Goal: Information Seeking & Learning: Check status

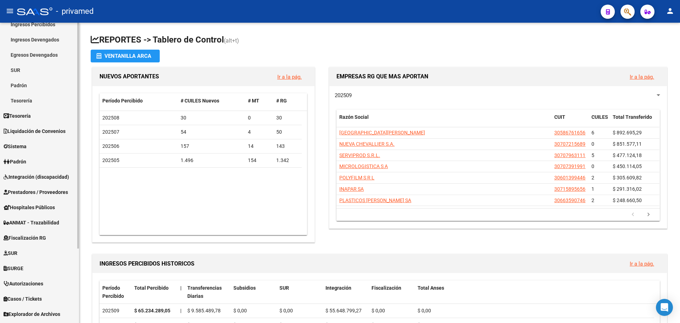
scroll to position [99, 0]
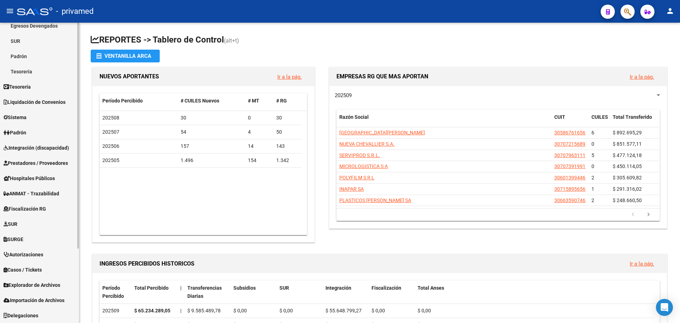
click at [35, 285] on span "Explorador de Archivos" at bounding box center [32, 285] width 57 height 8
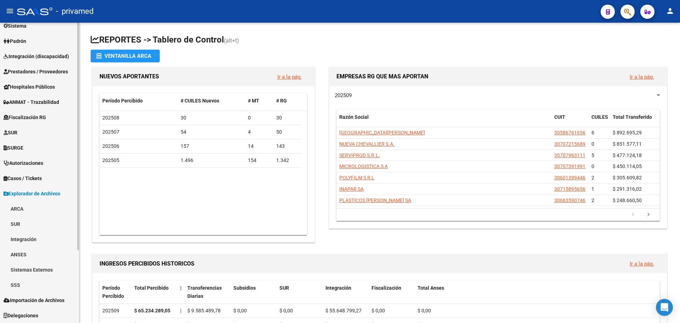
scroll to position [84, 0]
click at [35, 285] on link "SSS" at bounding box center [39, 284] width 79 height 15
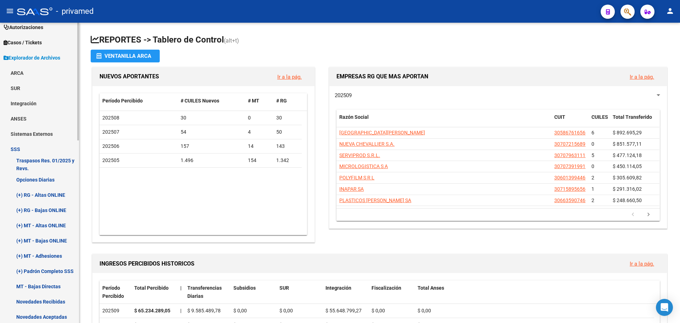
scroll to position [225, 0]
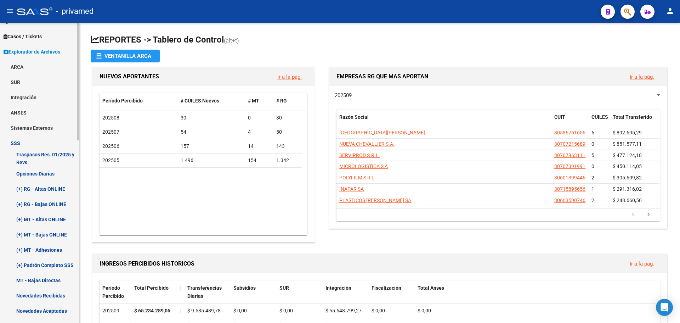
click at [38, 204] on link "(+) RG - Bajas ONLINE" at bounding box center [39, 203] width 79 height 15
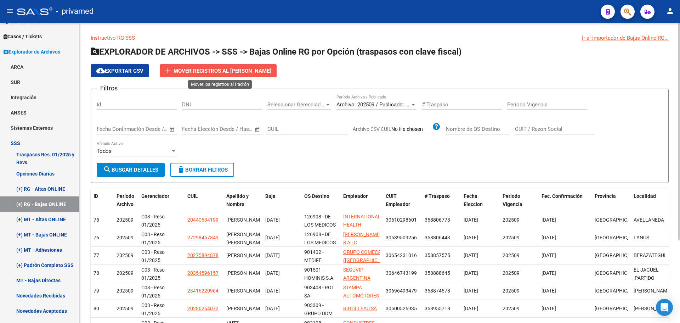
click at [223, 71] on span "Mover registros al [PERSON_NAME]" at bounding box center [222, 71] width 97 height 6
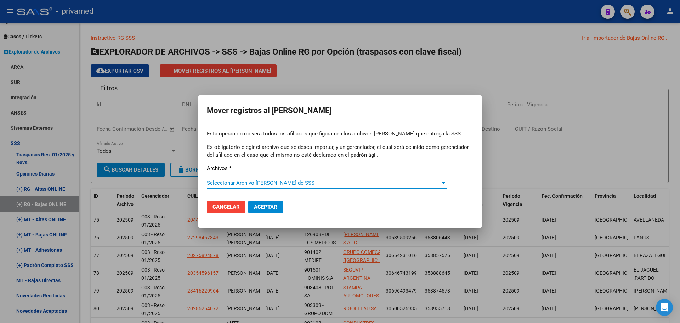
click at [237, 181] on span "Seleccionar Archivo [PERSON_NAME] de SSS" at bounding box center [323, 183] width 233 height 6
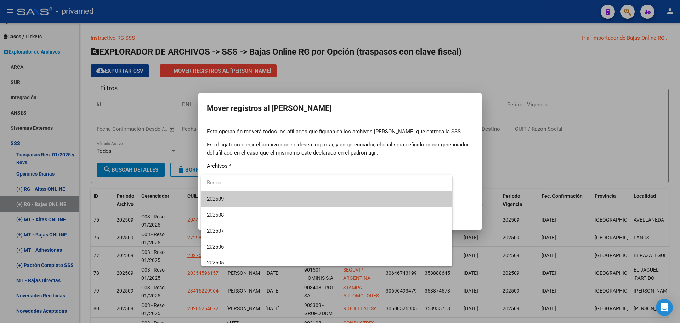
click at [233, 197] on span "202509" at bounding box center [327, 199] width 240 height 16
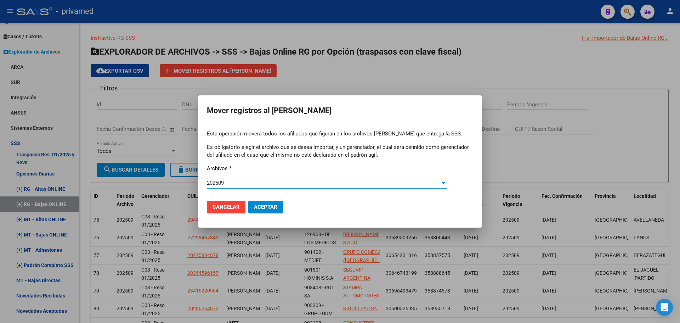
click at [229, 208] on span "Cancelar" at bounding box center [226, 207] width 27 height 6
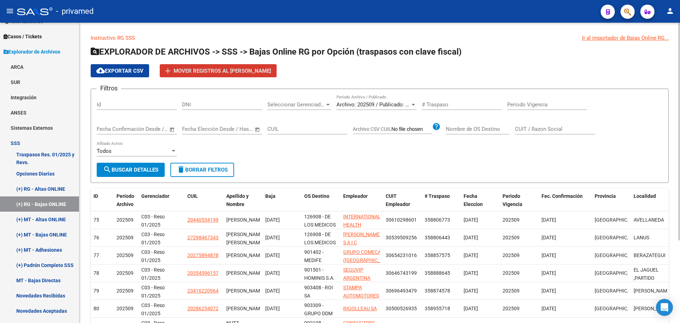
click at [365, 106] on span "Archivo: 202509 / Publicado: 202508" at bounding box center [380, 104] width 86 height 6
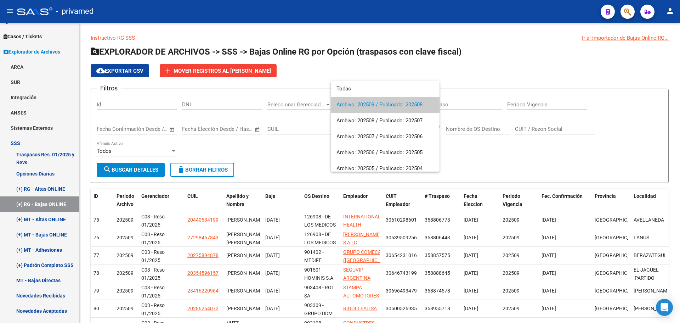
click at [293, 157] on div at bounding box center [340, 161] width 680 height 323
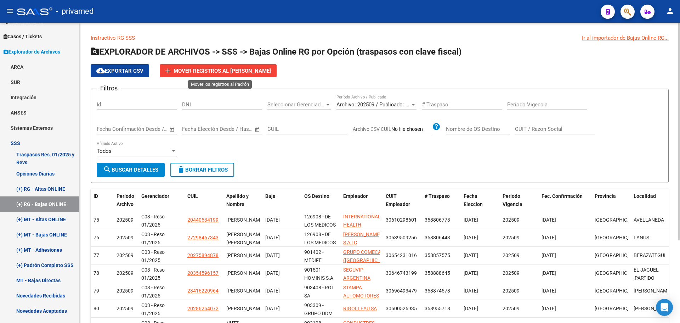
click at [249, 68] on span "Mover registros al [PERSON_NAME]" at bounding box center [222, 71] width 97 height 6
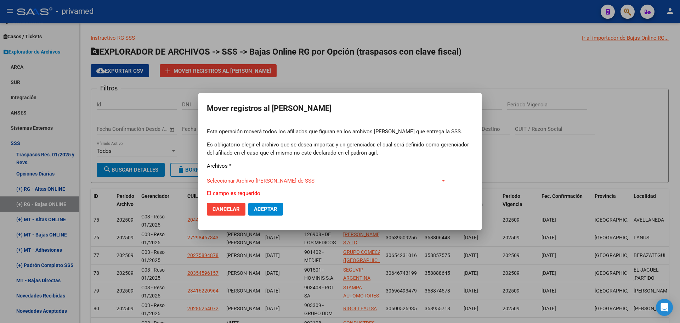
click at [243, 179] on div "Seleccionar Archivo [PERSON_NAME] de SSS Seleccionar Archivo [PERSON_NAME] de S…" at bounding box center [327, 180] width 240 height 11
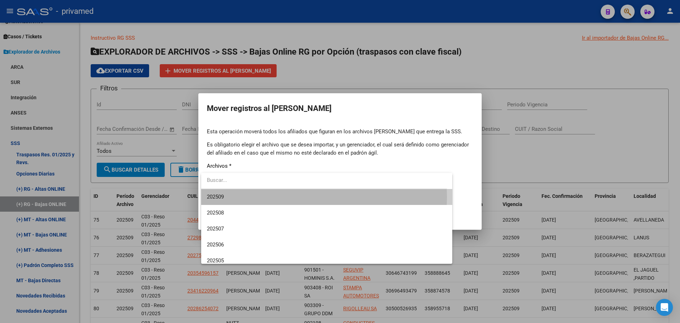
click at [231, 197] on span "202509" at bounding box center [327, 197] width 240 height 16
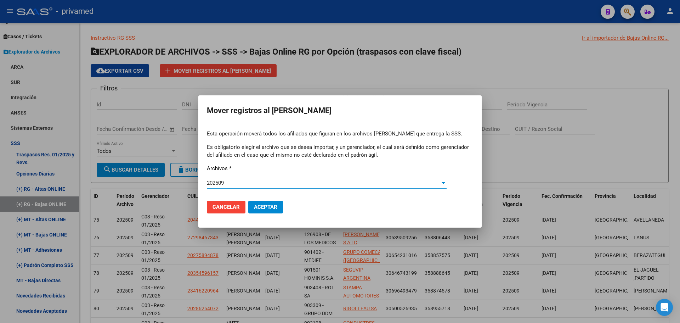
click at [225, 207] on span "Cancelar" at bounding box center [226, 207] width 27 height 6
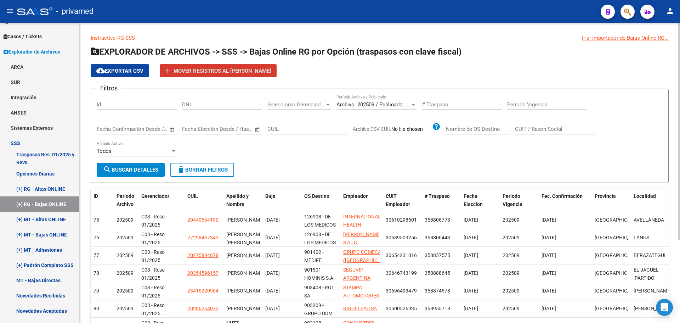
click at [150, 170] on span "search Buscar Detalles" at bounding box center [130, 170] width 55 height 6
click at [193, 73] on span "Mover registros al [PERSON_NAME]" at bounding box center [222, 71] width 97 height 6
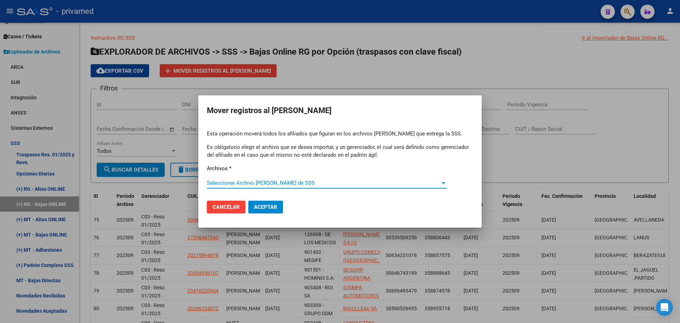
click at [226, 182] on span "Seleccionar Archivo [PERSON_NAME] de SSS" at bounding box center [323, 183] width 233 height 6
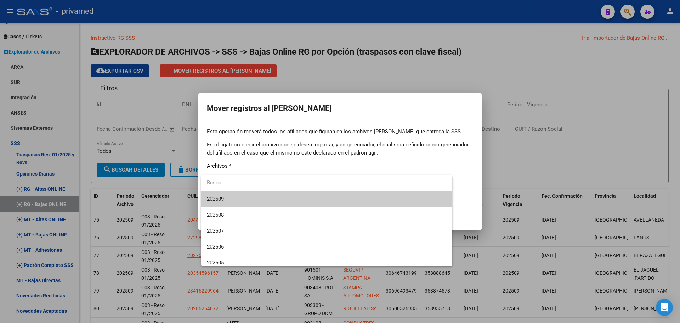
click at [226, 200] on span "202509" at bounding box center [327, 199] width 240 height 16
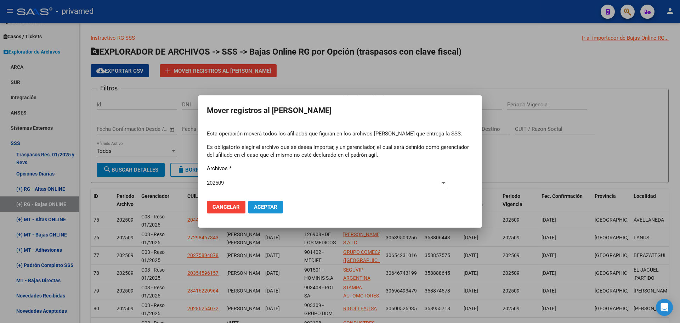
click at [271, 205] on span "Aceptar" at bounding box center [265, 207] width 23 height 6
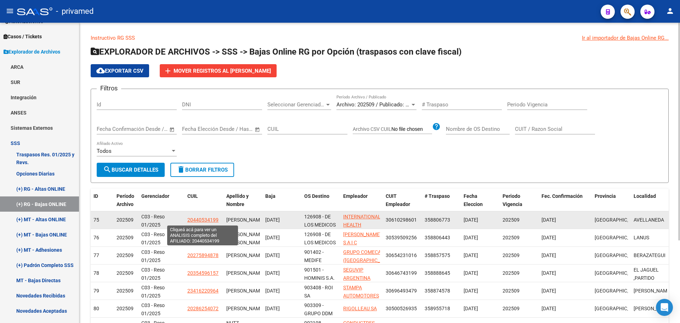
click at [209, 218] on span "20440534199" at bounding box center [202, 220] width 31 height 6
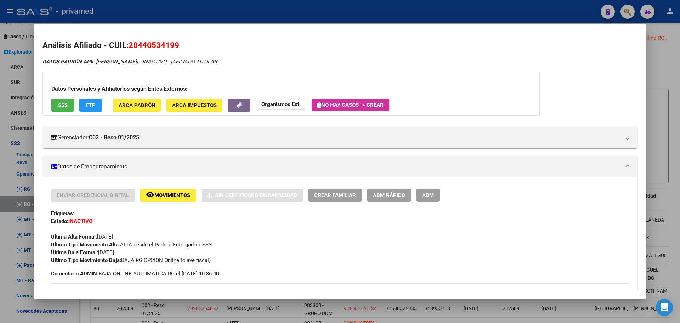
click at [407, 0] on div at bounding box center [340, 161] width 680 height 323
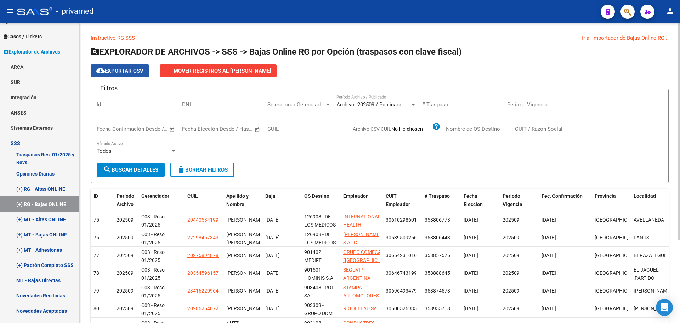
click at [133, 71] on span "cloud_download Exportar CSV" at bounding box center [119, 71] width 47 height 6
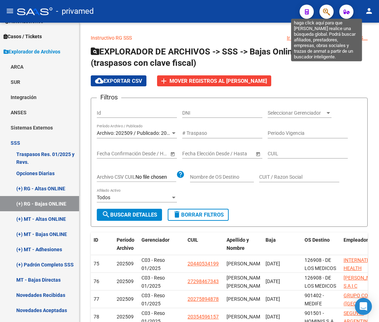
click at [326, 14] on icon "button" at bounding box center [326, 12] width 7 height 8
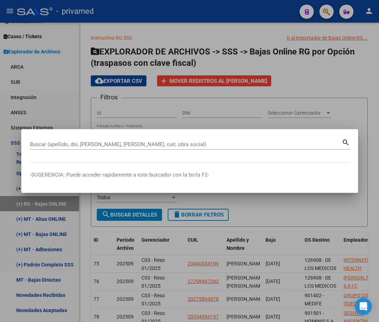
click at [222, 31] on div at bounding box center [189, 161] width 379 height 322
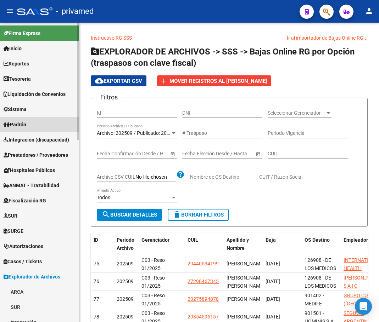
click at [33, 125] on link "Padrón" at bounding box center [39, 124] width 79 height 15
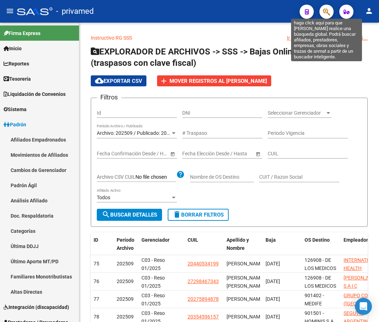
click at [326, 13] on icon "button" at bounding box center [326, 12] width 7 height 8
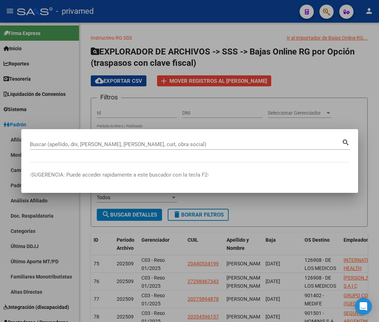
click at [18, 139] on div at bounding box center [189, 161] width 379 height 322
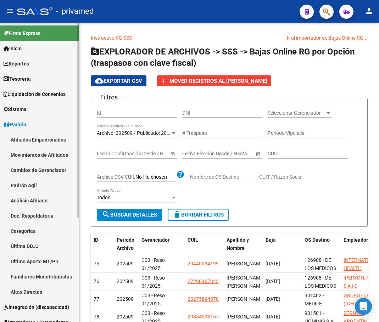
click at [16, 139] on link "Afiliados Empadronados" at bounding box center [39, 139] width 79 height 15
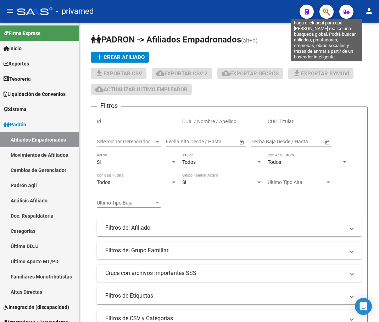
click at [325, 10] on icon "button" at bounding box center [326, 12] width 7 height 8
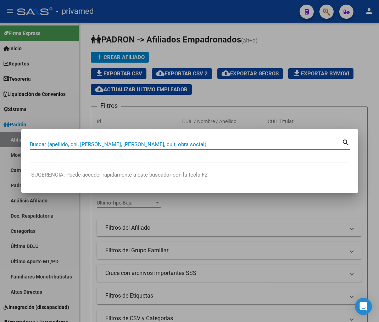
paste input "32991716"
type input "32991716"
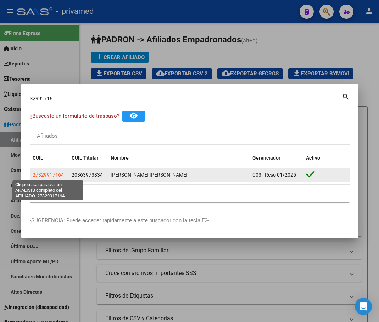
click at [47, 174] on span "27329917164" at bounding box center [48, 175] width 31 height 6
type textarea "27329917164"
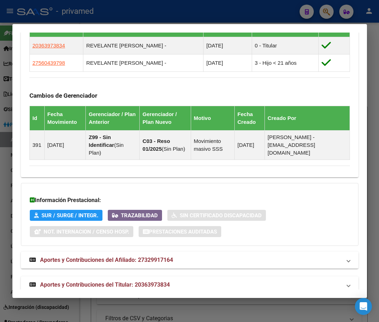
scroll to position [504, 0]
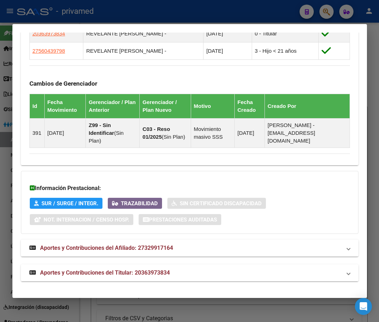
click at [64, 272] on span "Aportes y Contribuciones del Titular: 20363973834" at bounding box center [105, 273] width 130 height 7
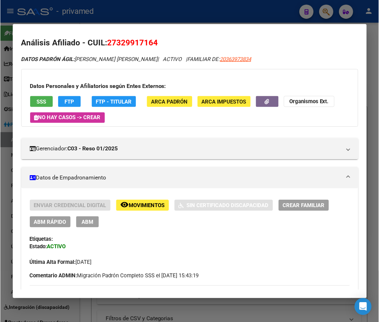
scroll to position [0, 0]
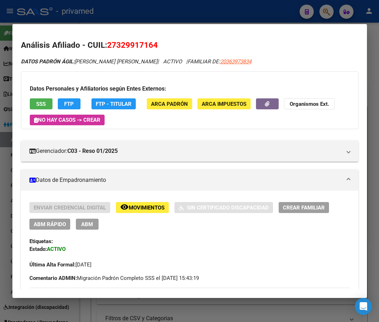
drag, startPoint x: 117, startPoint y: 43, endPoint x: 153, endPoint y: 44, distance: 35.8
click at [153, 44] on span "27329917164" at bounding box center [132, 44] width 51 height 9
copy span "32991716"
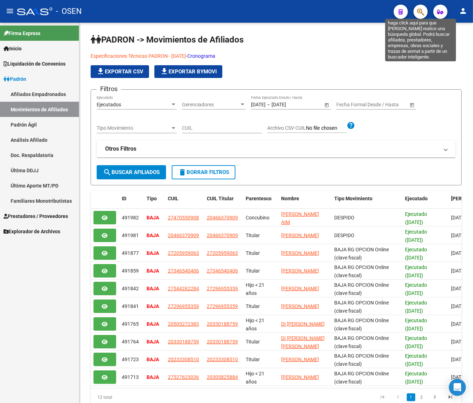
click at [422, 15] on icon "button" at bounding box center [420, 12] width 7 height 8
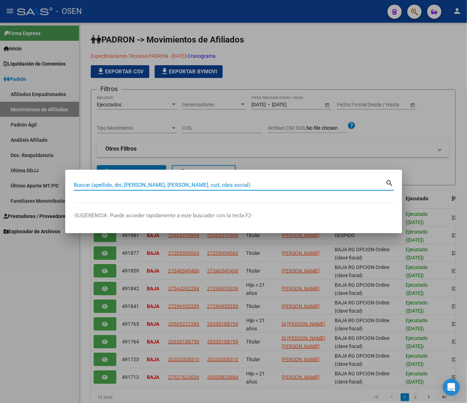
paste input "92938033"
type input "92938033"
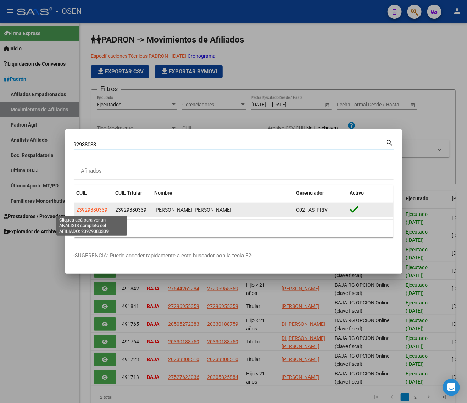
click at [98, 210] on span "23929380339" at bounding box center [92, 210] width 31 height 6
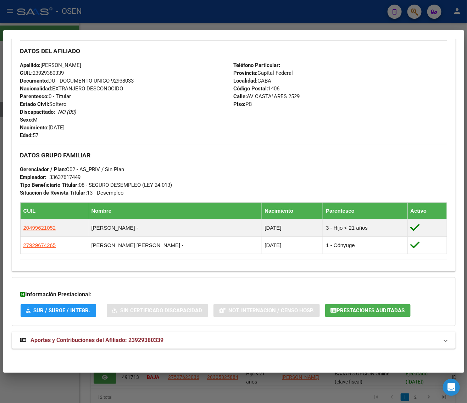
scroll to position [226, 0]
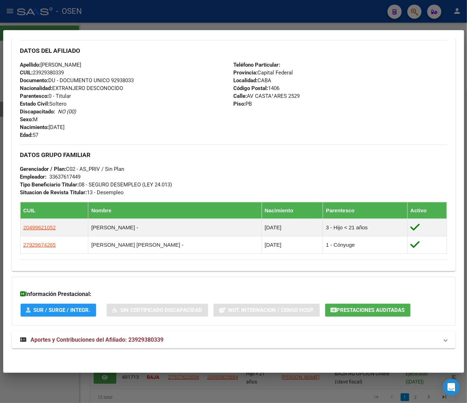
click at [106, 338] on span "Aportes y Contribuciones del Afiliado: 23929380339" at bounding box center [97, 339] width 133 height 7
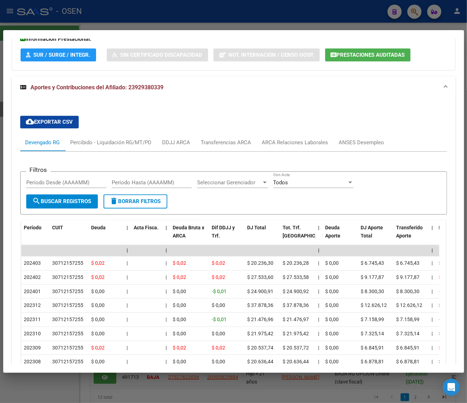
scroll to position [492, 0]
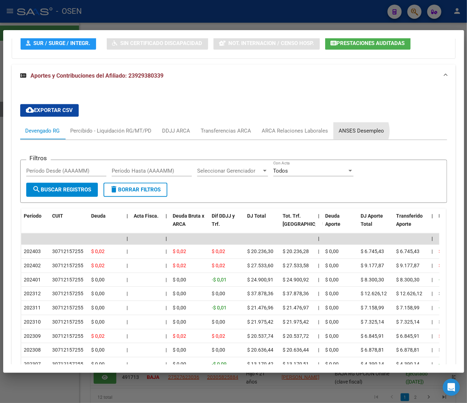
click at [354, 132] on div "ANSES Desempleo" at bounding box center [361, 131] width 45 height 8
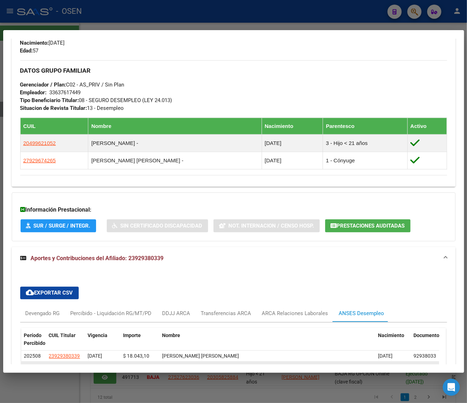
scroll to position [464, 0]
